Goal: Task Accomplishment & Management: Manage account settings

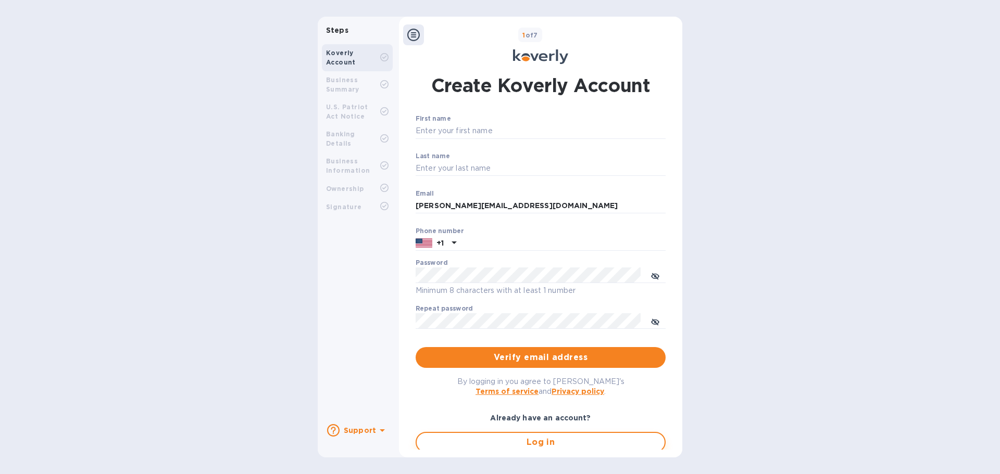
click at [484, 445] on span "Log in" at bounding box center [540, 442] width 231 height 13
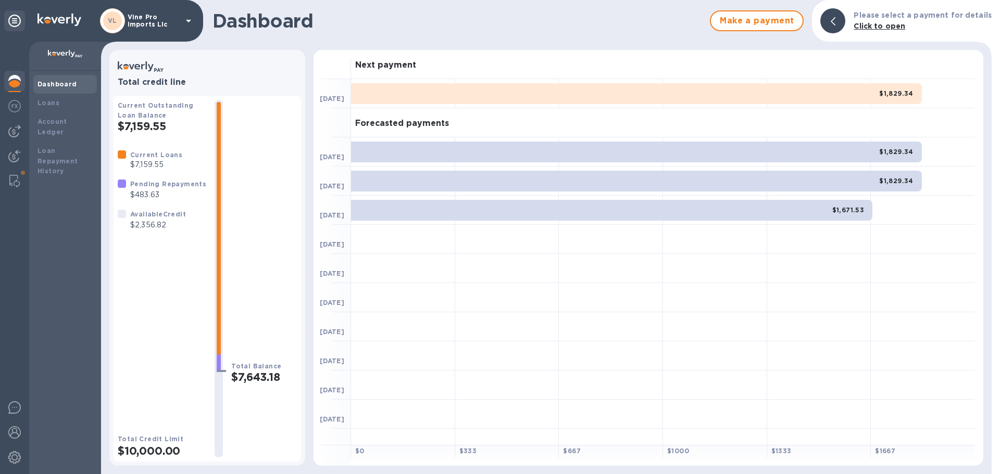
click at [432, 91] on div "$1,829.34" at bounding box center [636, 93] width 571 height 21
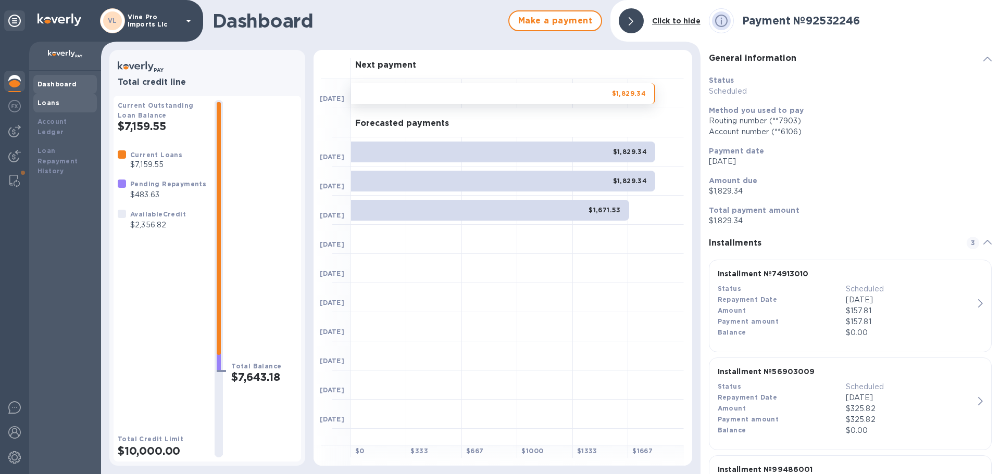
click at [59, 103] on div "Loans" at bounding box center [65, 103] width 55 height 10
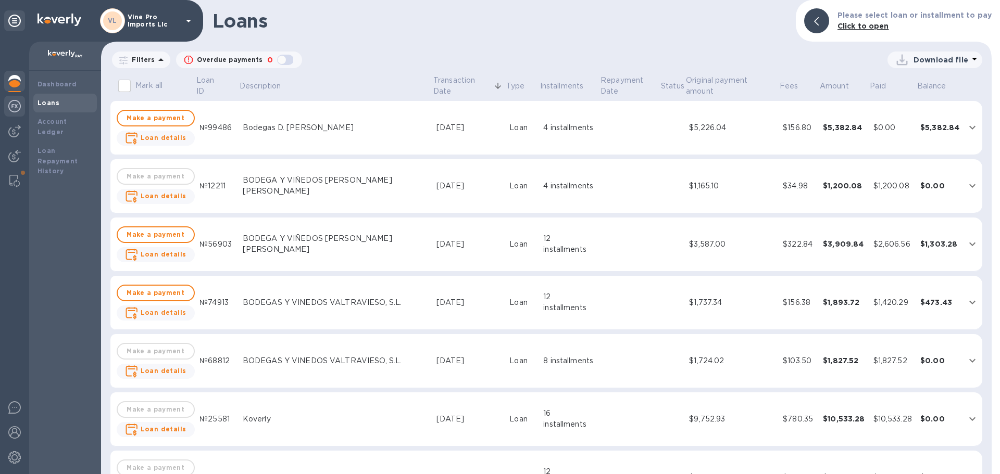
click at [17, 104] on img at bounding box center [14, 106] width 13 height 13
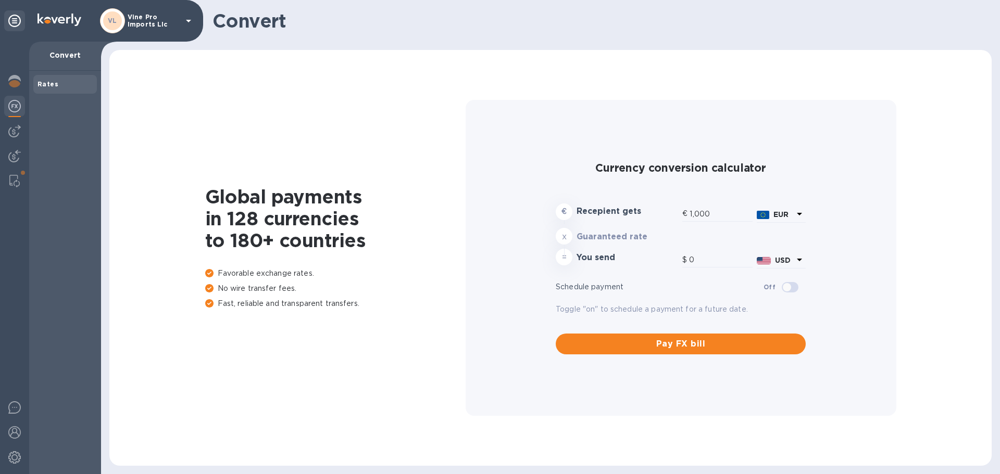
type input "1,184.78"
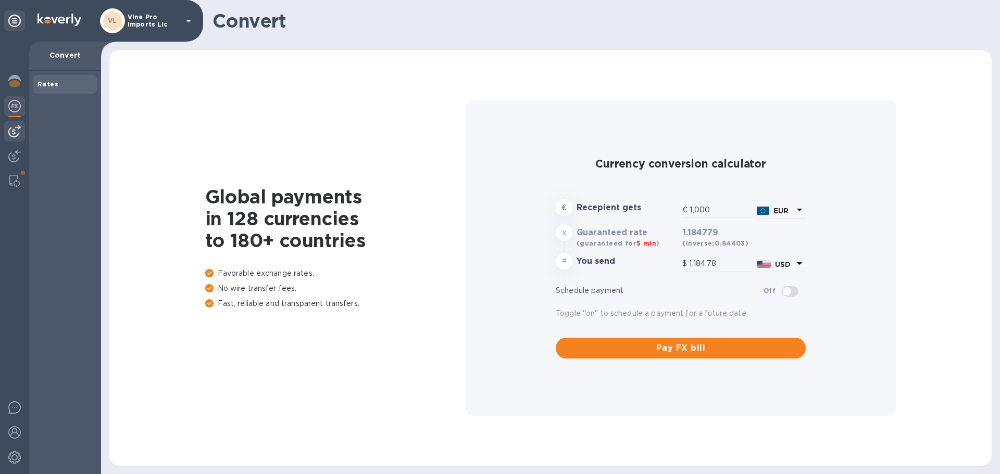
click at [14, 130] on img at bounding box center [14, 131] width 13 height 13
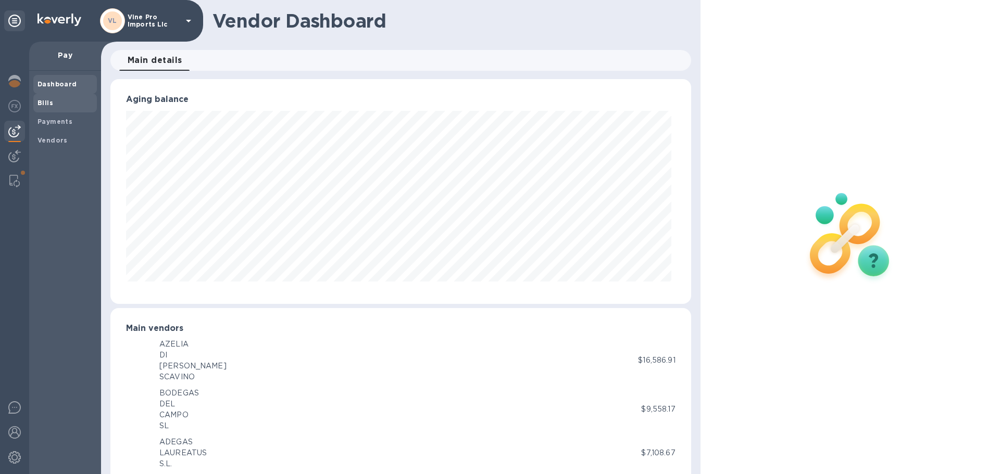
scroll to position [225, 577]
click at [46, 103] on b "Bills" at bounding box center [46, 103] width 16 height 8
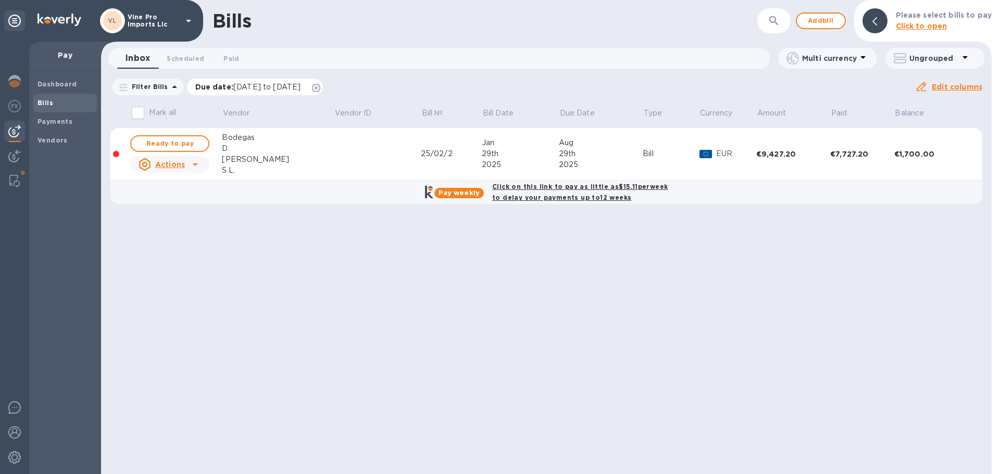
click at [320, 86] on icon at bounding box center [316, 88] width 8 height 8
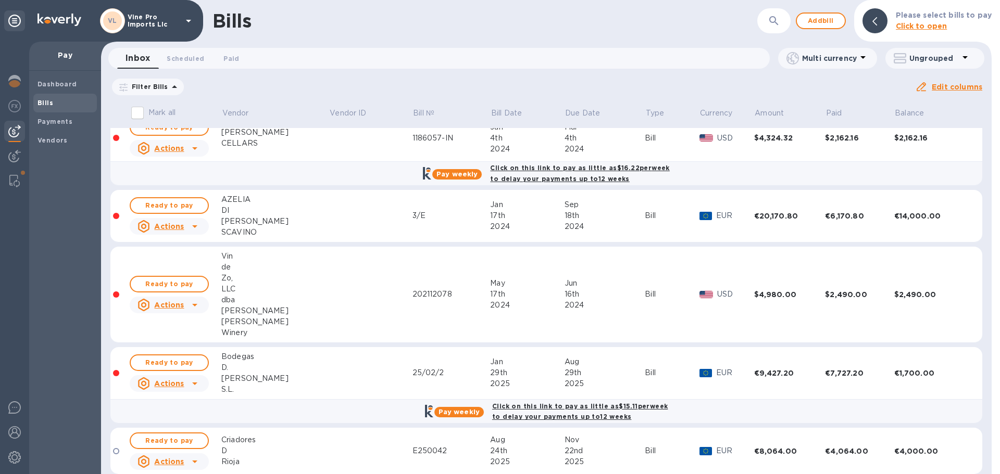
scroll to position [260, 0]
